Goal: Navigation & Orientation: Go to known website

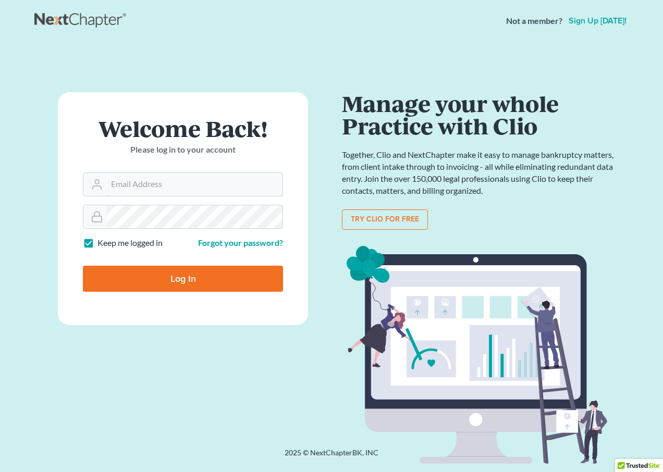
type input "anicholslaw2019"
click at [163, 278] on input "Log In" at bounding box center [183, 279] width 200 height 26
type input "Thinking..."
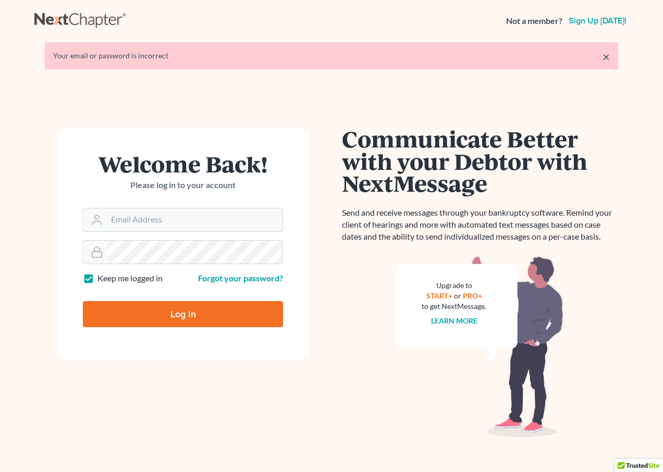
type input "anicholslaw2019"
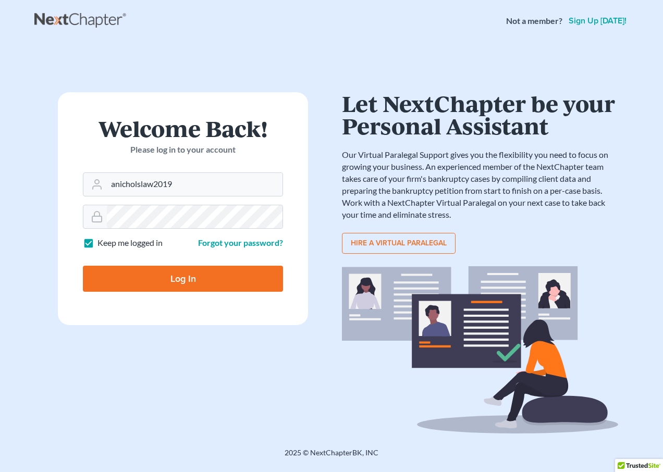
click at [111, 277] on input "Log In" at bounding box center [183, 279] width 200 height 26
type input "Thinking..."
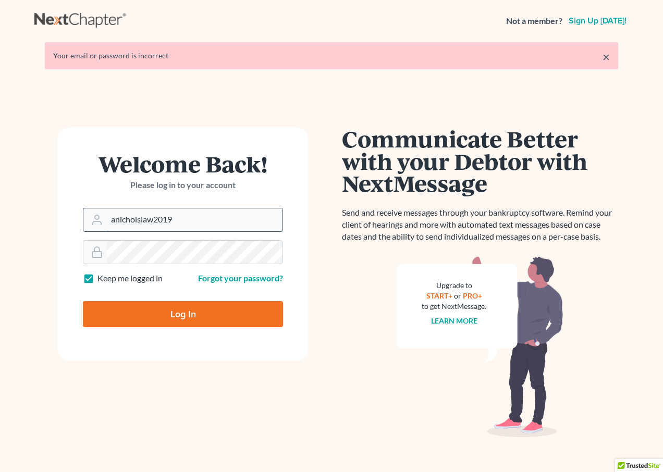
click at [226, 225] on input "anicholslaw2019" at bounding box center [195, 219] width 176 height 23
type input "a"
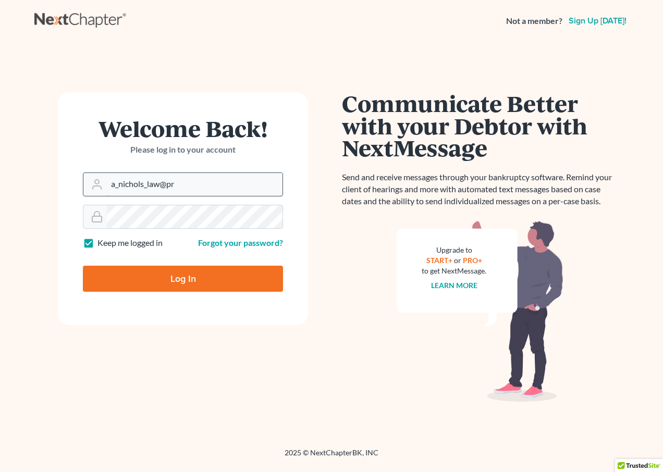
click at [242, 183] on input "a_nichols_law@pr" at bounding box center [195, 184] width 176 height 23
type input "a_nichols_law@protonmail.com"
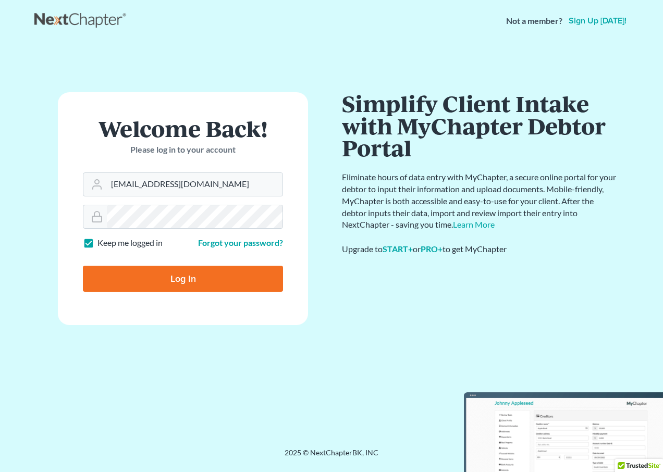
click at [179, 278] on input "Log In" at bounding box center [183, 279] width 200 height 26
type input "Thinking..."
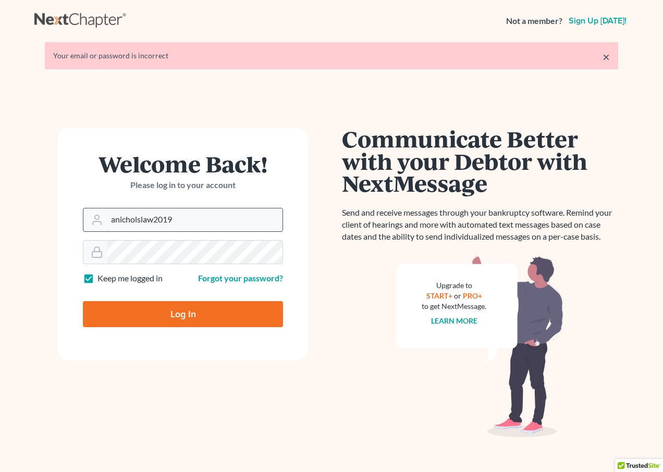
click at [186, 224] on input "anicholslaw2019" at bounding box center [195, 219] width 176 height 23
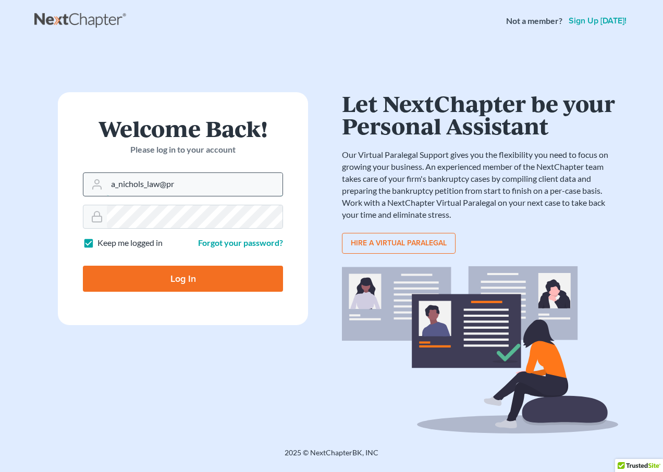
type input "[EMAIL_ADDRESS][DOMAIN_NAME]"
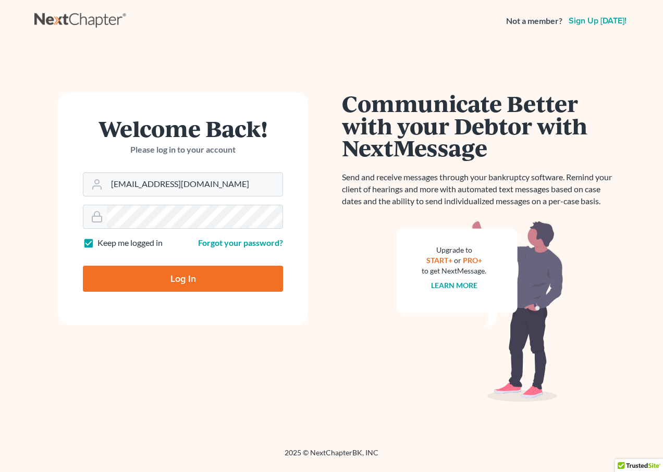
click at [106, 281] on input "Log In" at bounding box center [183, 279] width 200 height 26
type input "Thinking..."
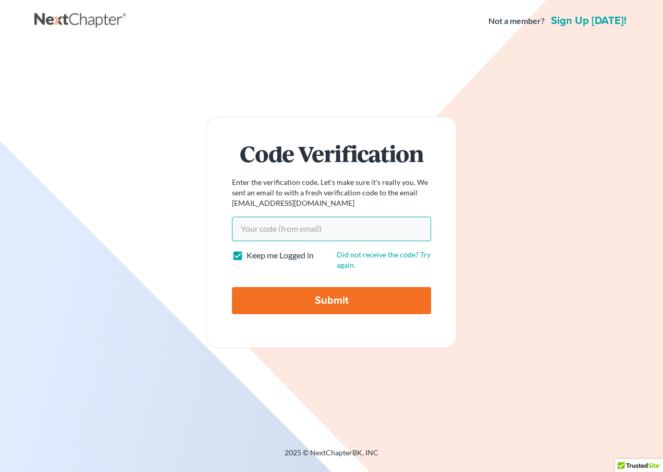
paste input "Miguel"
type input "M"
paste input "02b49b"
type input "02b49b"
click at [292, 302] on input "Submit" at bounding box center [331, 300] width 199 height 27
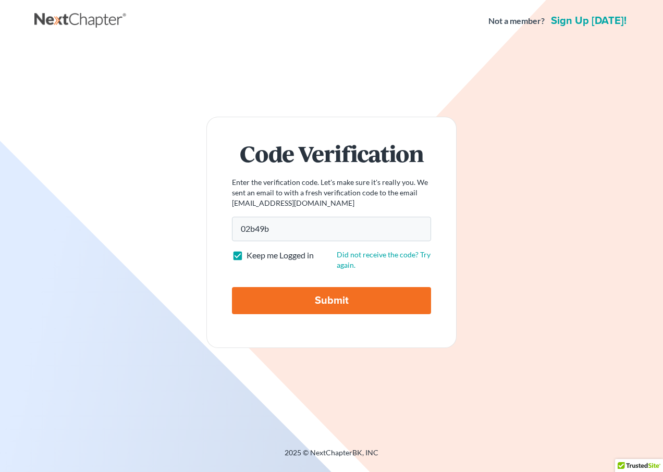
type input "Thinking..."
